Goal: Navigation & Orientation: Find specific page/section

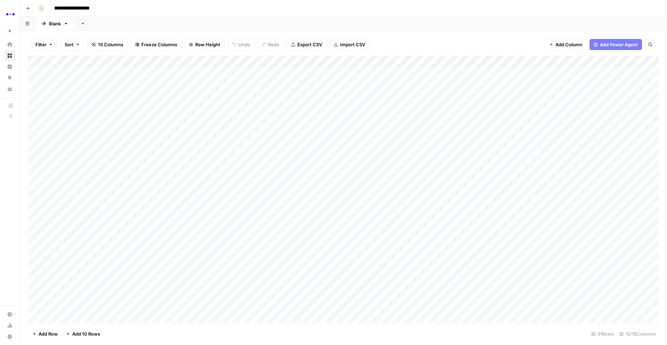
click at [27, 7] on icon "button" at bounding box center [28, 8] width 4 height 4
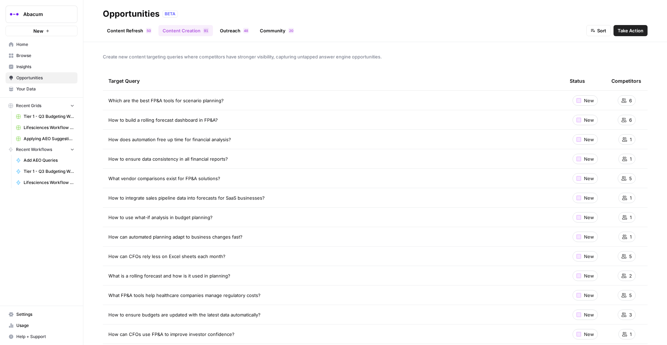
click at [35, 56] on span "Browse" at bounding box center [45, 55] width 58 height 6
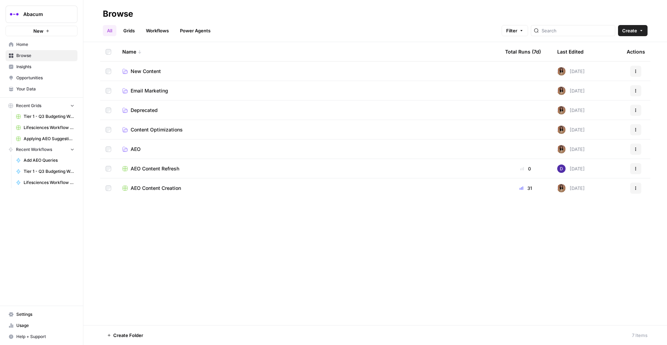
click at [149, 68] on span "New Content" at bounding box center [146, 71] width 30 height 7
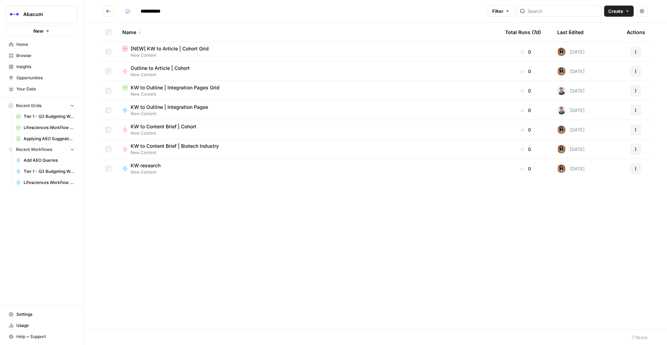
click at [162, 45] on span "[NEW] KW to Article | Cohort Grid" at bounding box center [170, 48] width 78 height 7
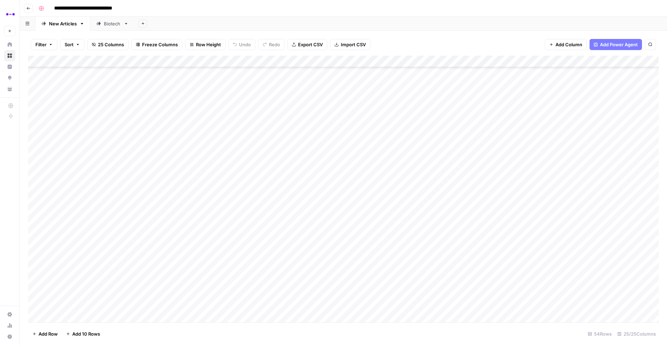
scroll to position [394, 0]
